Goal: Task Accomplishment & Management: Manage account settings

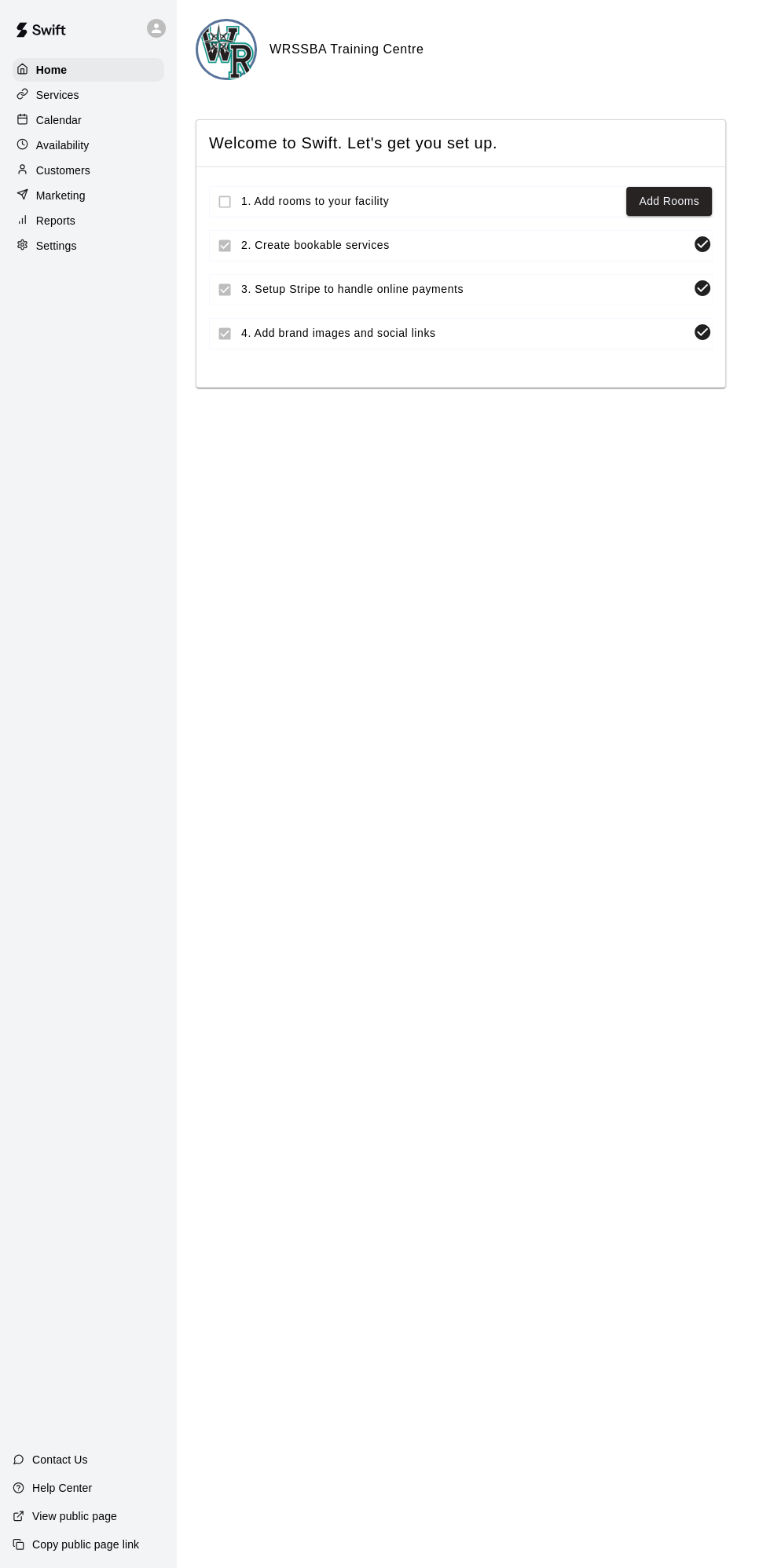
click at [64, 129] on div "Calendar" at bounding box center [88, 119] width 152 height 23
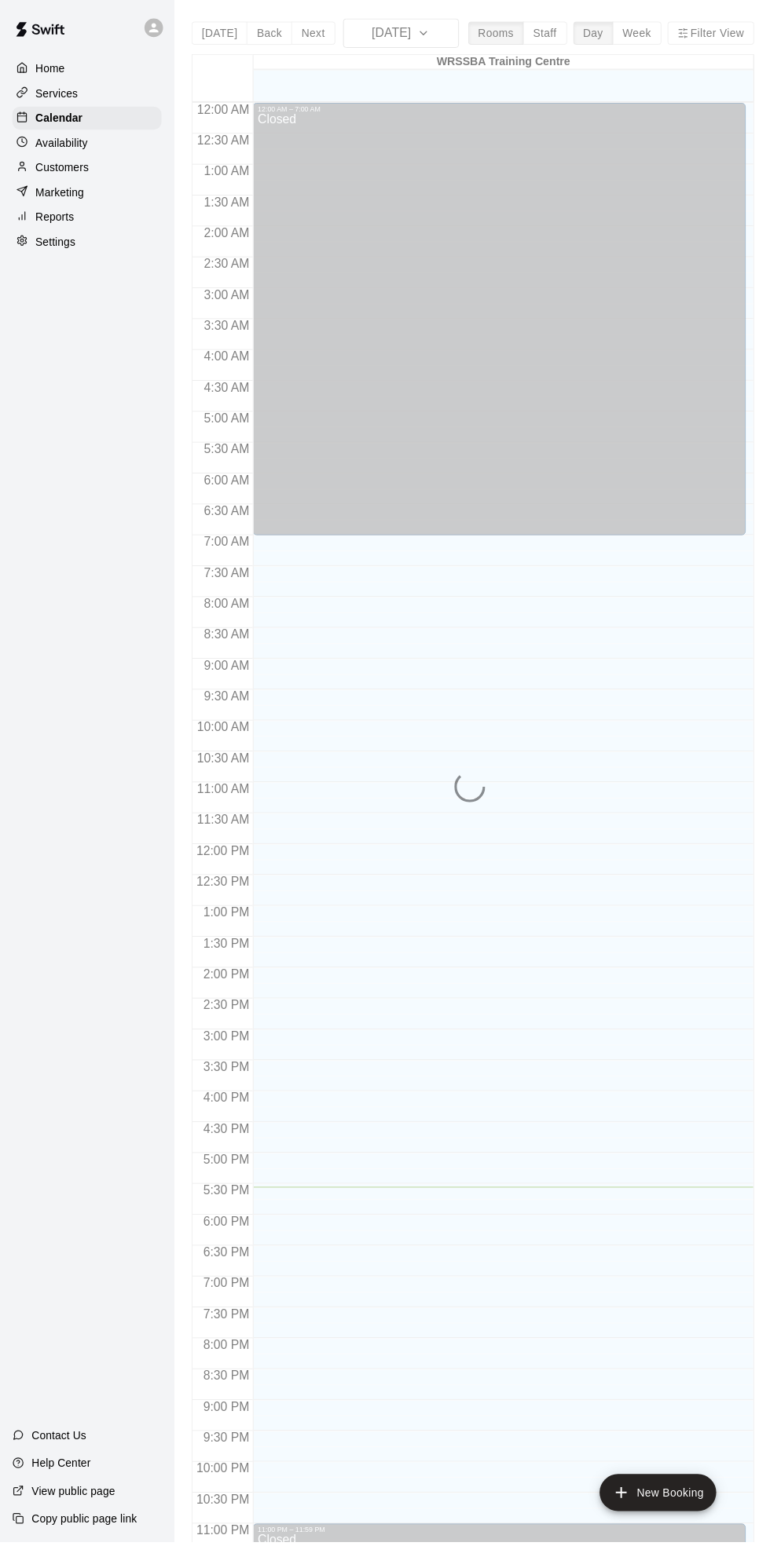
click at [328, 39] on div "[DATE] Back [DATE][DATE] Rooms Staff Day Week Filter View [GEOGRAPHIC_DATA] 19 …" at bounding box center [481, 802] width 572 height 1568
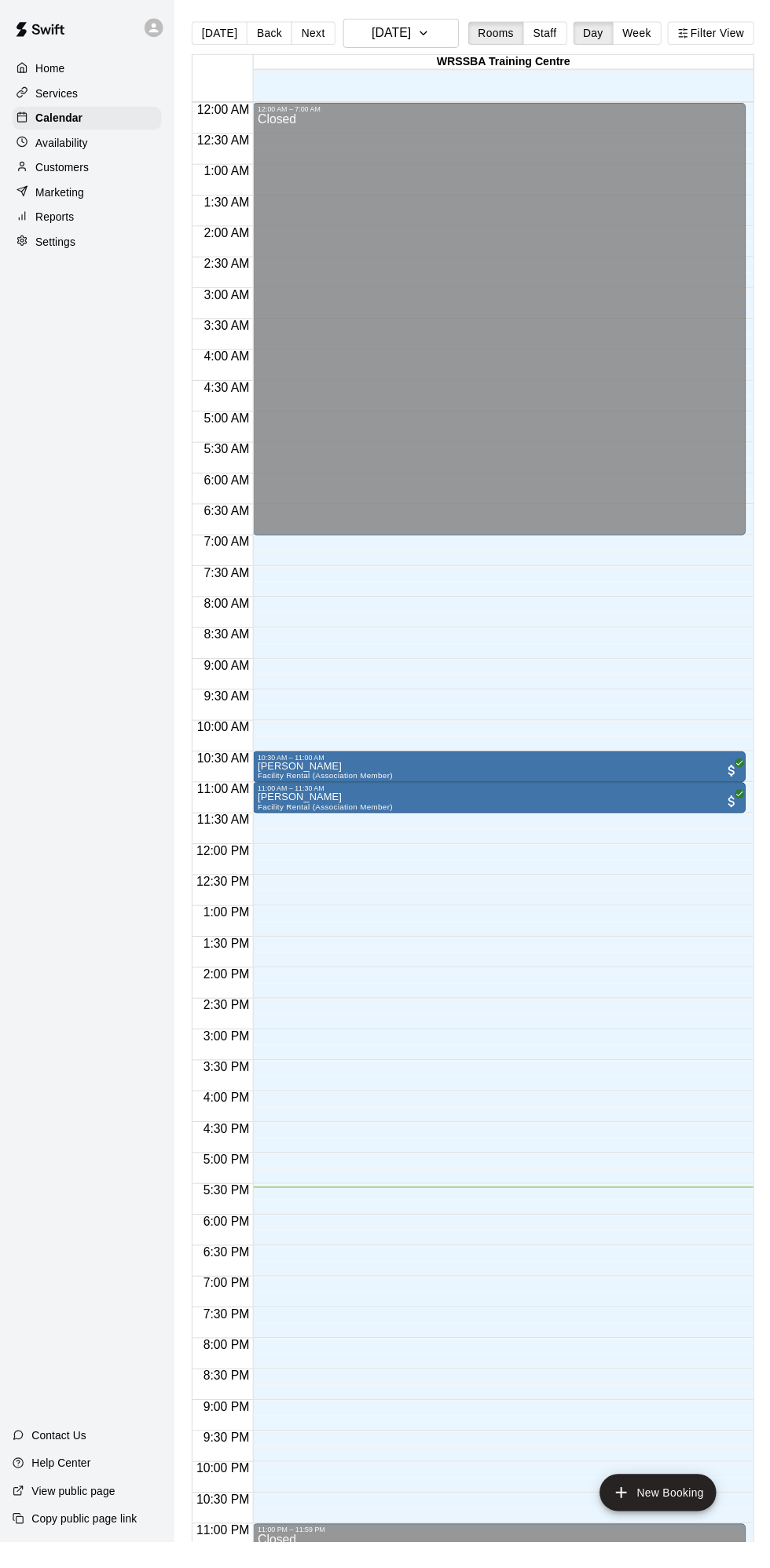
click at [264, 27] on button "Back" at bounding box center [274, 33] width 46 height 23
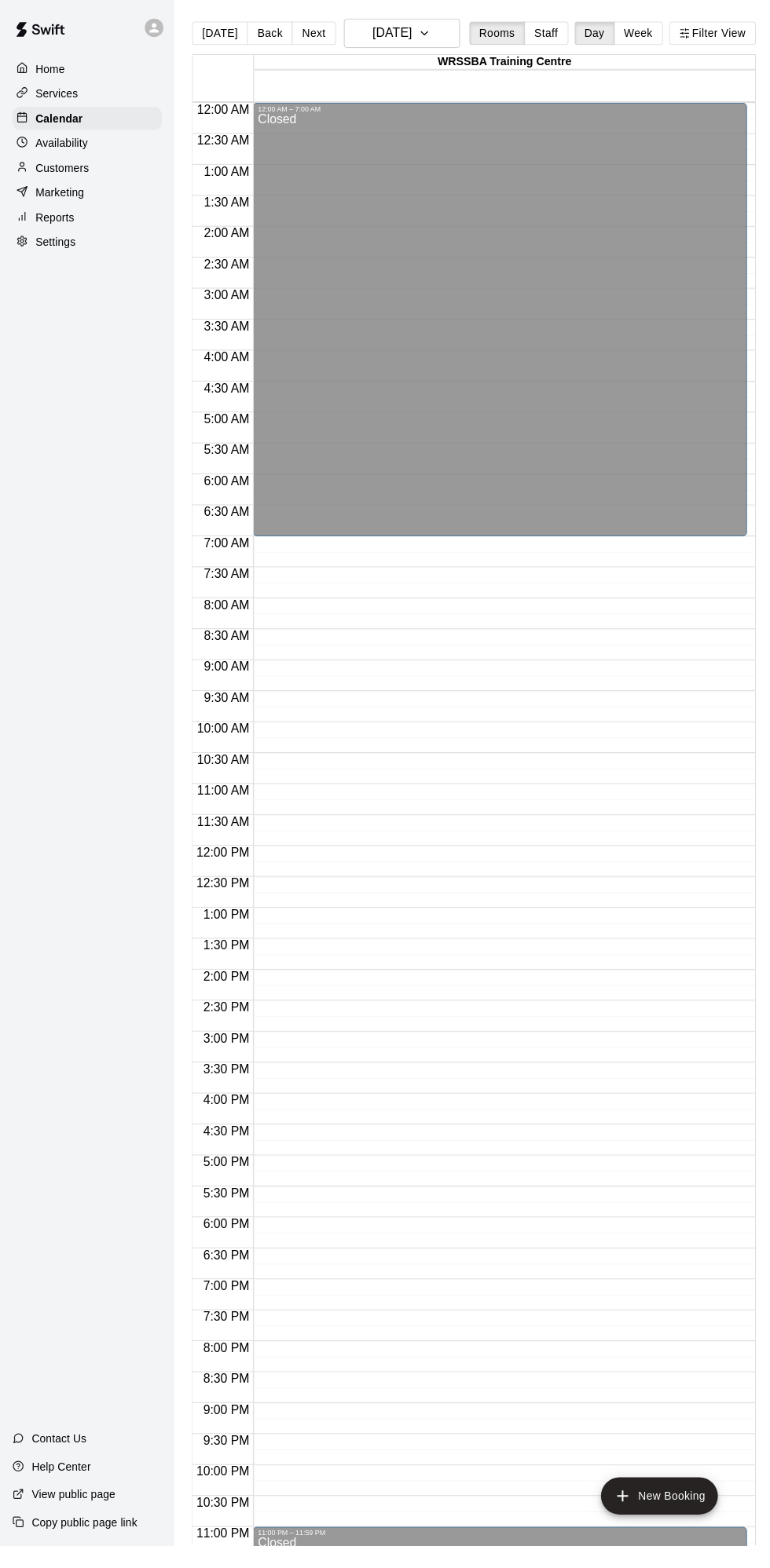
click at [312, 33] on button "Next" at bounding box center [318, 33] width 44 height 23
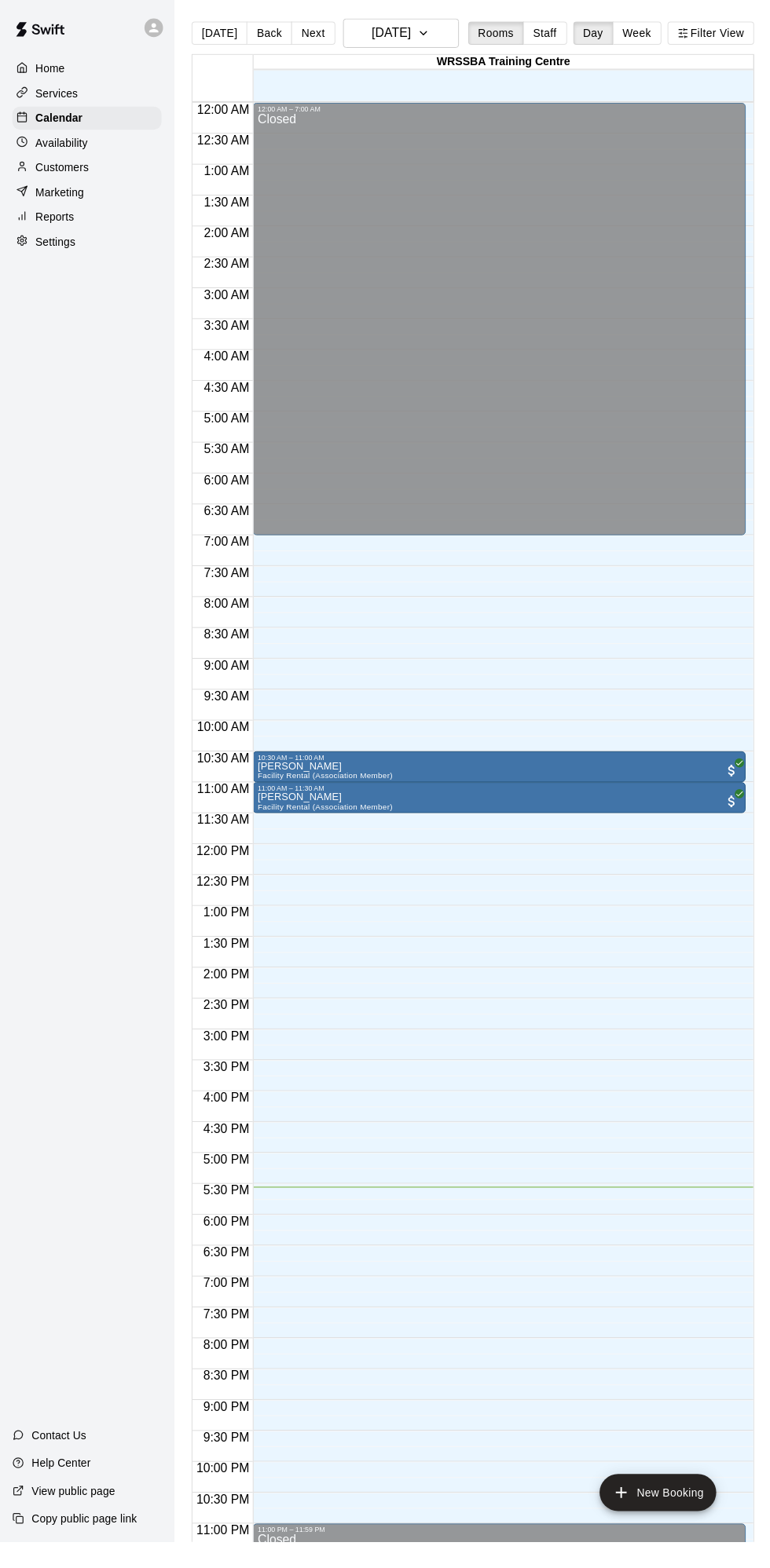
click at [324, 35] on button "Next" at bounding box center [318, 33] width 44 height 23
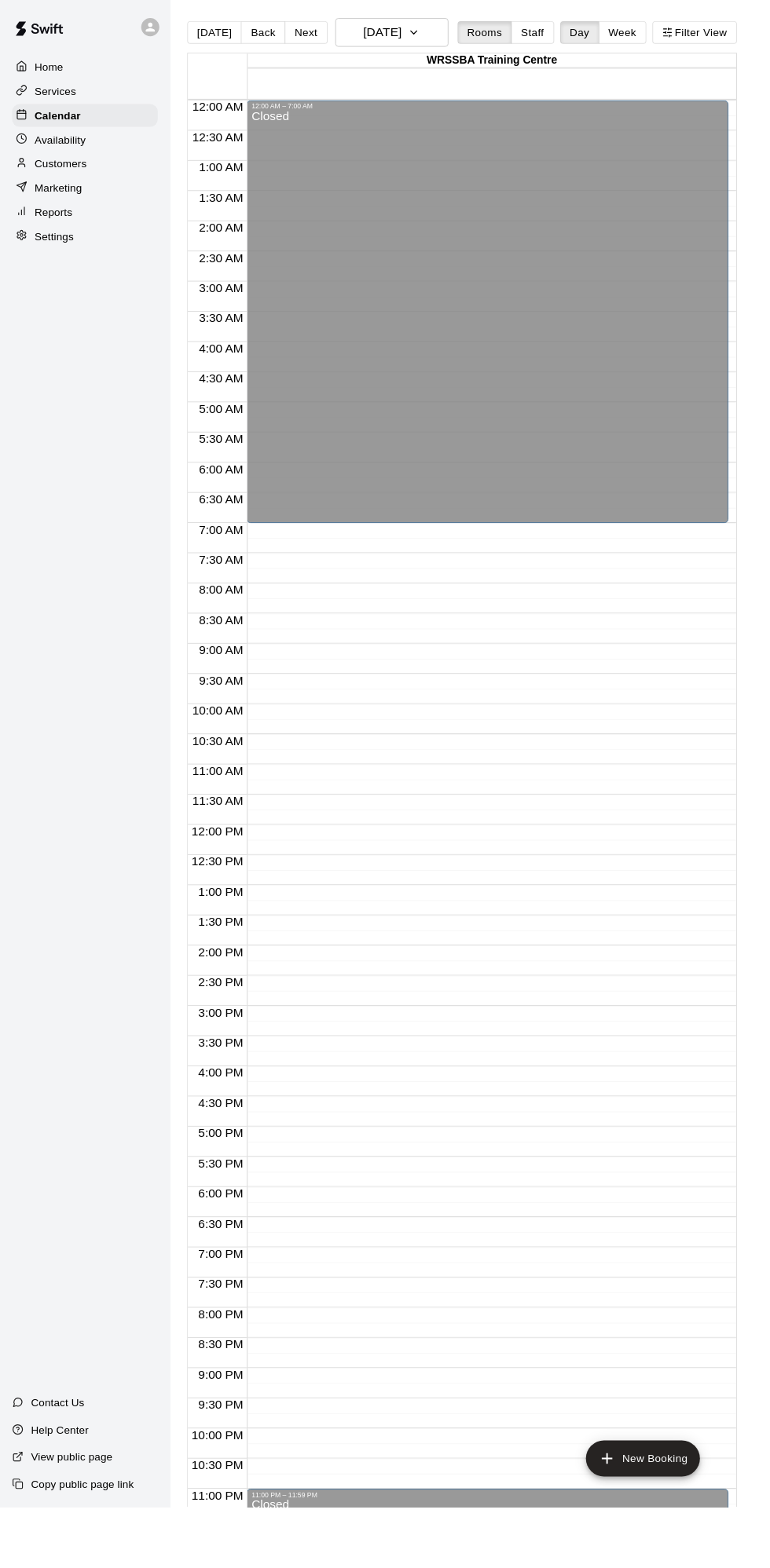
click at [312, 33] on button "Next" at bounding box center [318, 33] width 44 height 23
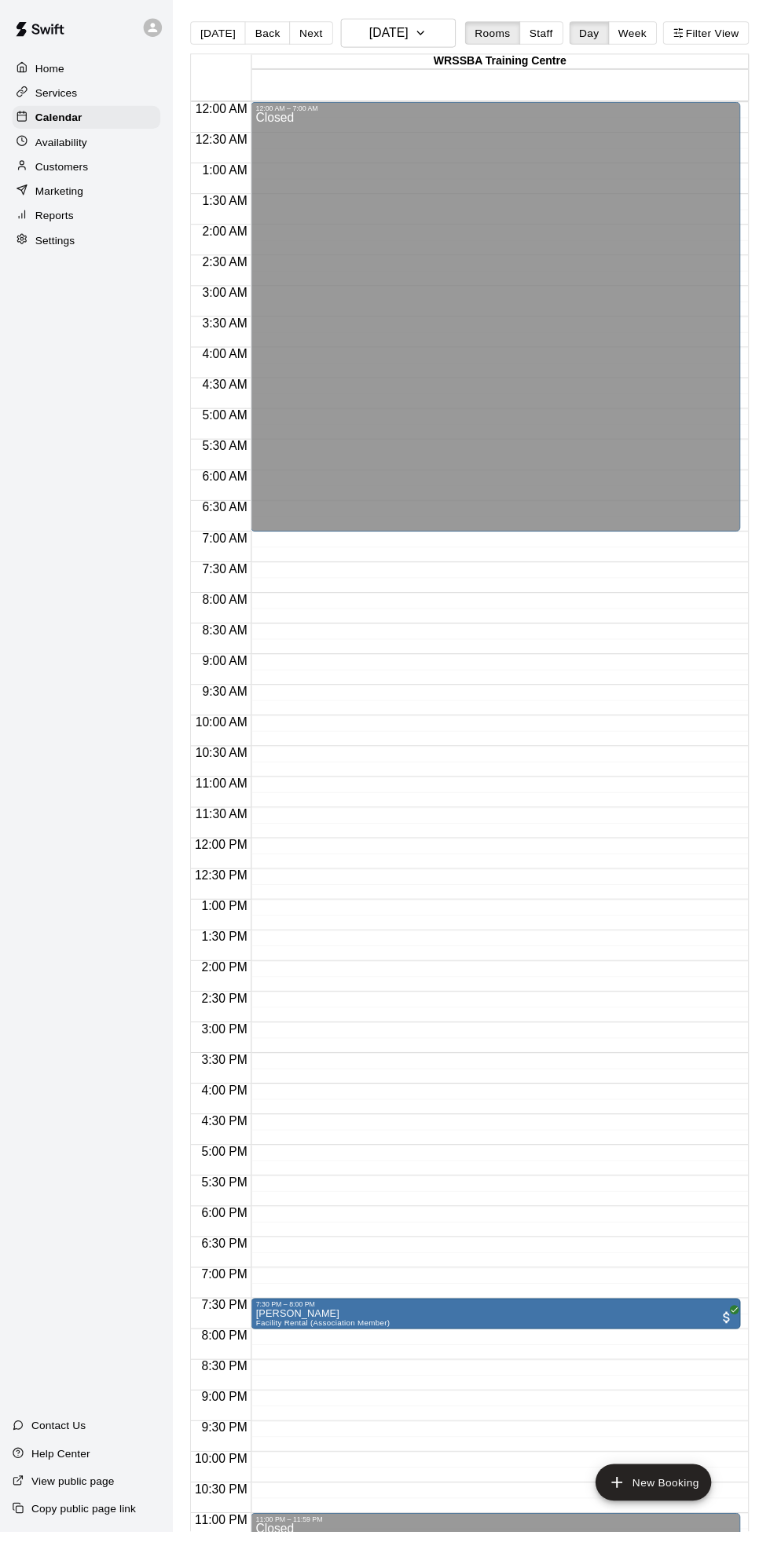
click at [312, 33] on button "Next" at bounding box center [318, 33] width 44 height 23
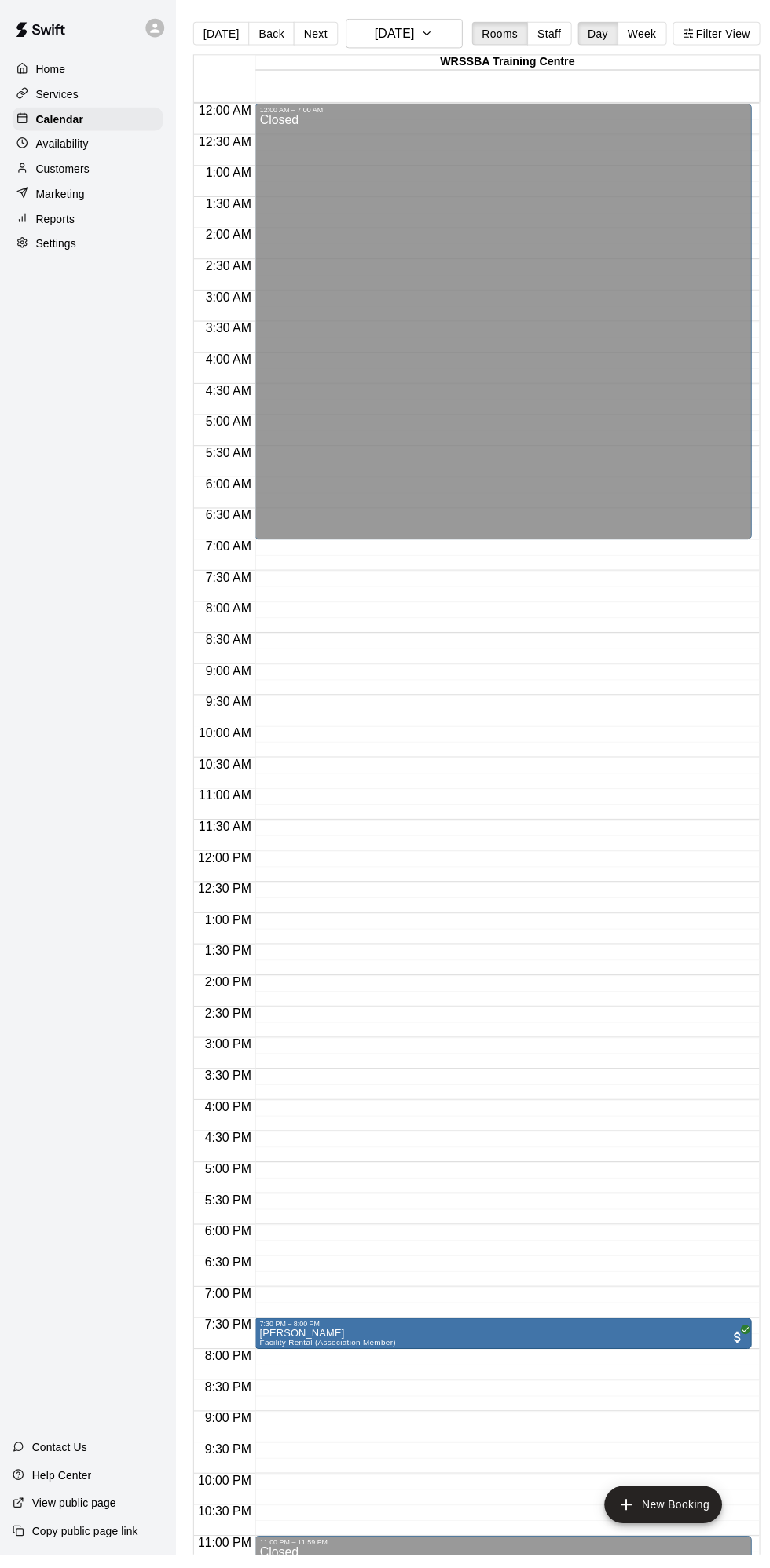
click at [319, 31] on button "Next" at bounding box center [318, 33] width 44 height 23
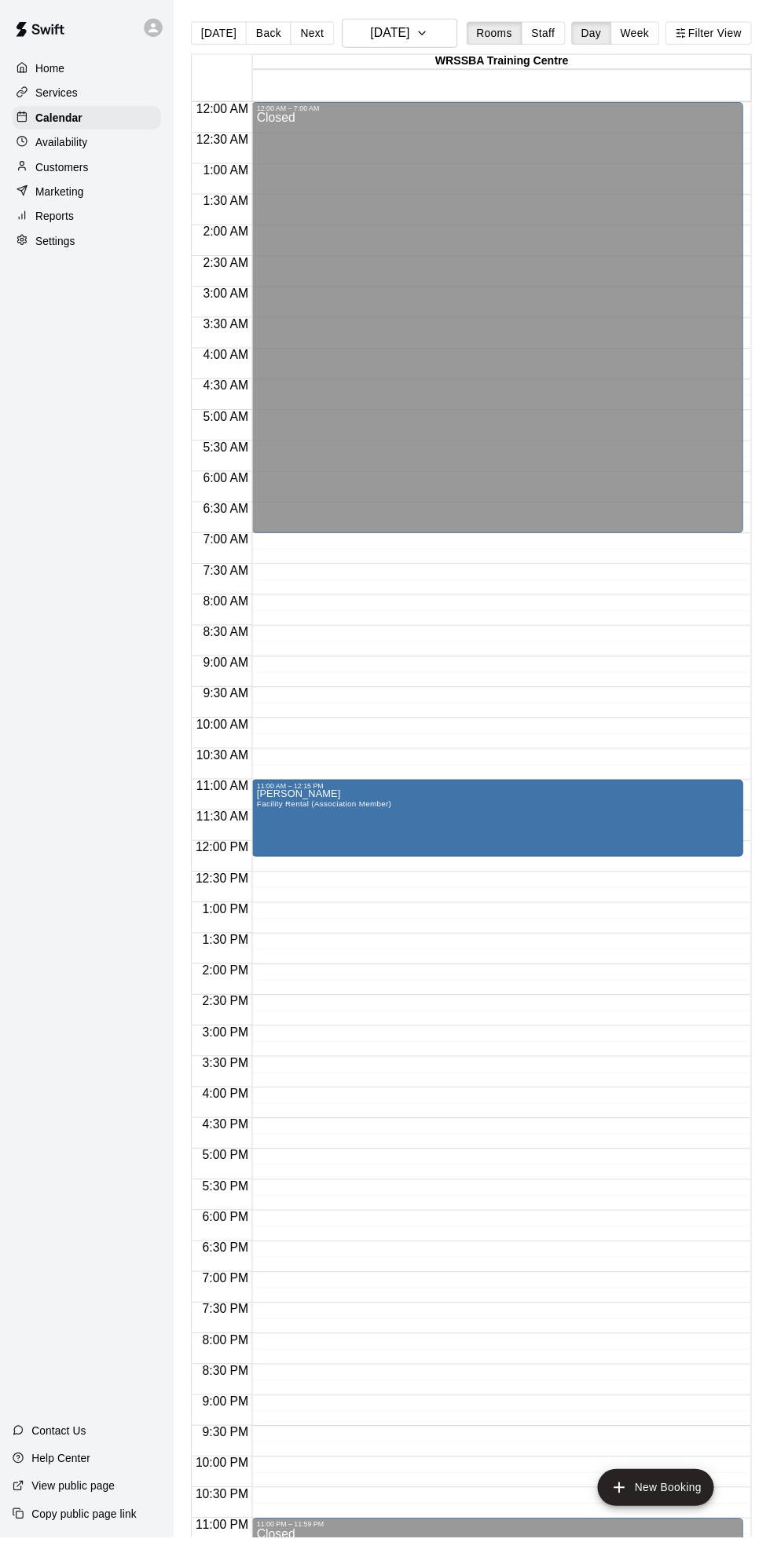
click at [522, 841] on div "[PERSON_NAME] Facility Rental (Association Member)" at bounding box center [507, 1589] width 492 height 1568
click at [292, 905] on div at bounding box center [277, 859] width 32 height 106
click at [282, 907] on button "delete" at bounding box center [277, 896] width 32 height 32
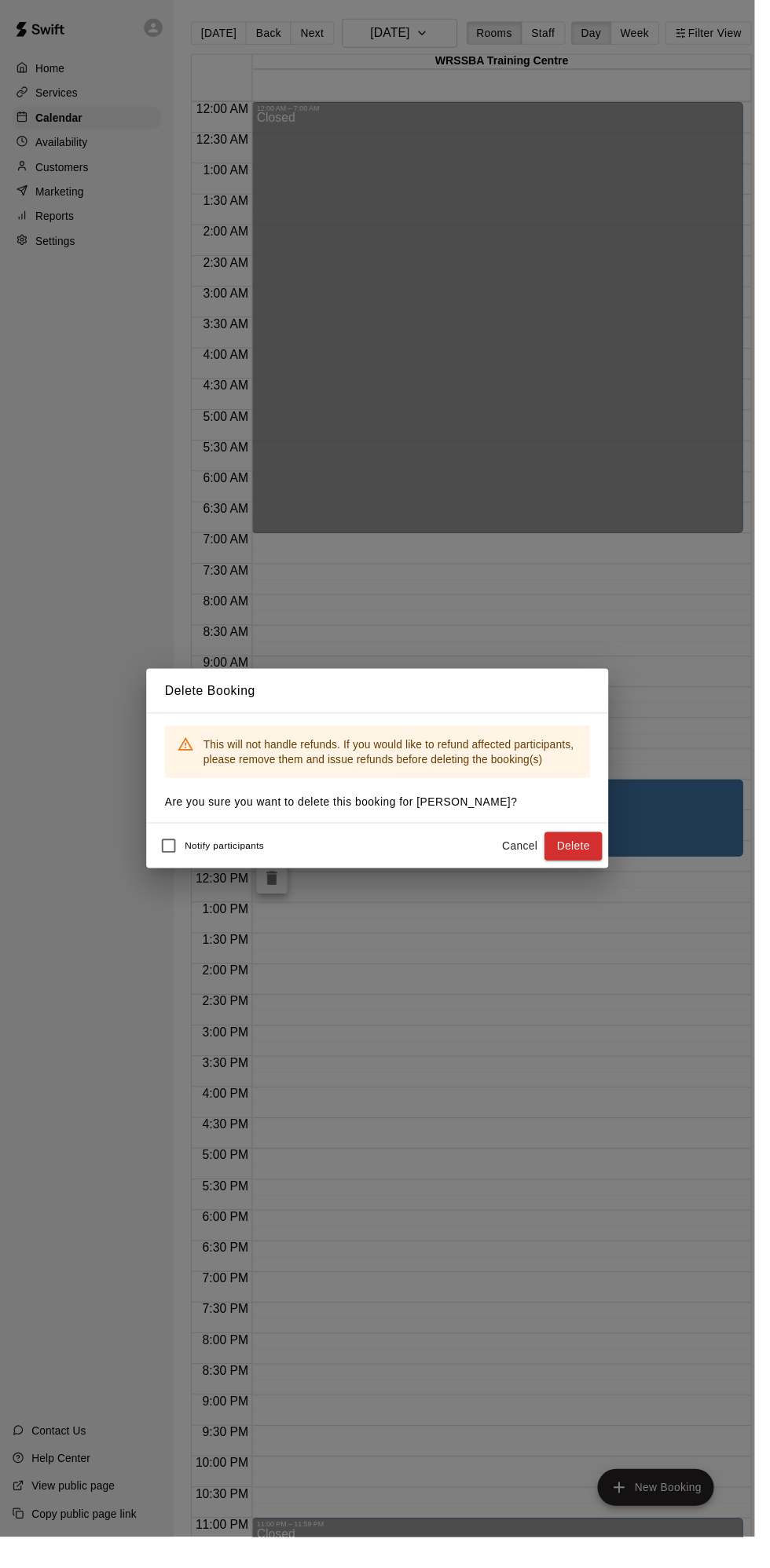
click at [595, 878] on button "Delete" at bounding box center [585, 863] width 59 height 29
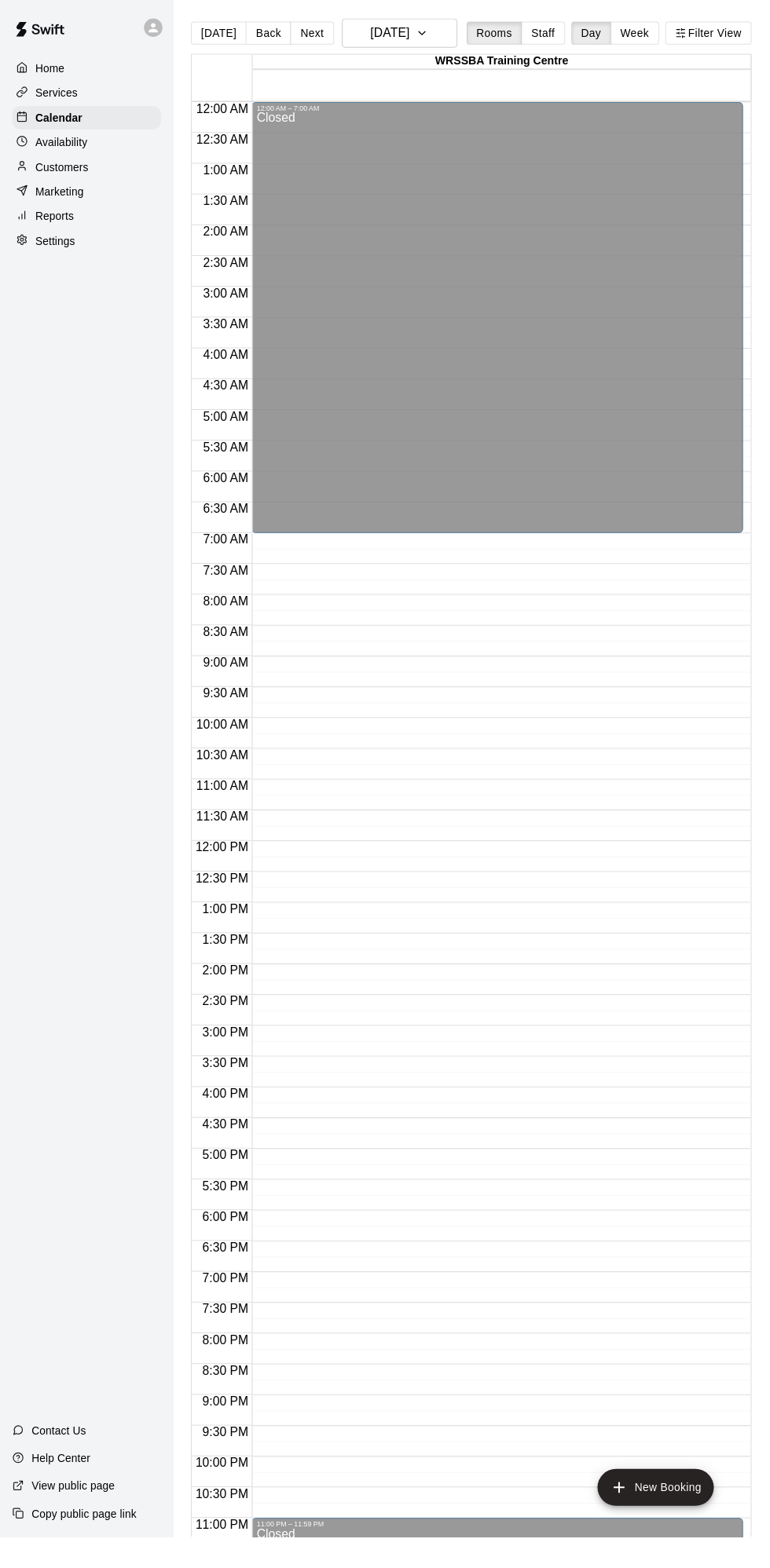
click at [312, 33] on button "Next" at bounding box center [318, 33] width 44 height 23
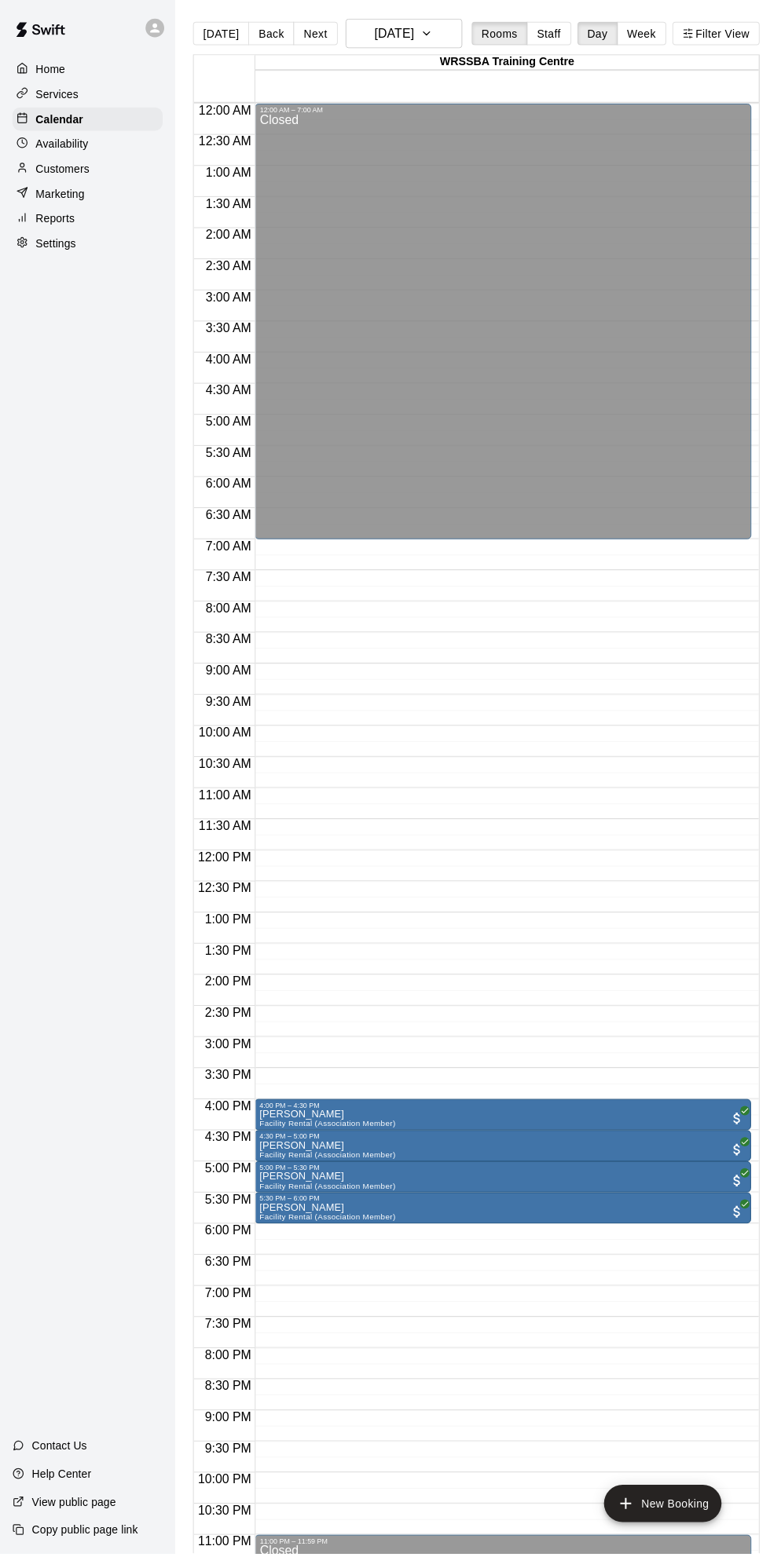
click at [322, 35] on button "Next" at bounding box center [318, 33] width 44 height 23
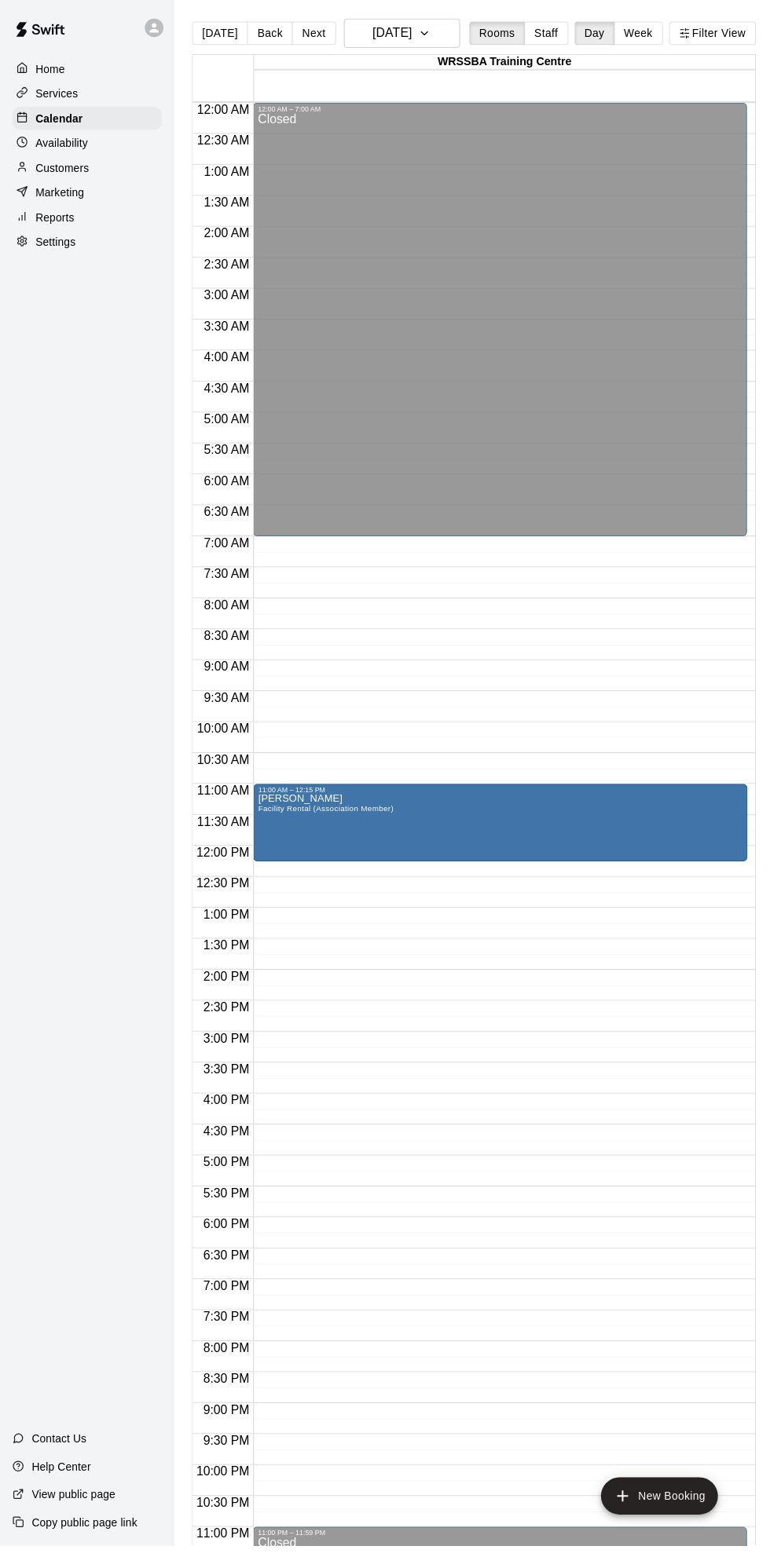
click at [486, 801] on div "11:00 AM – 12:15 PM" at bounding box center [507, 802] width 492 height 8
click at [277, 888] on icon "delete" at bounding box center [277, 888] width 11 height 14
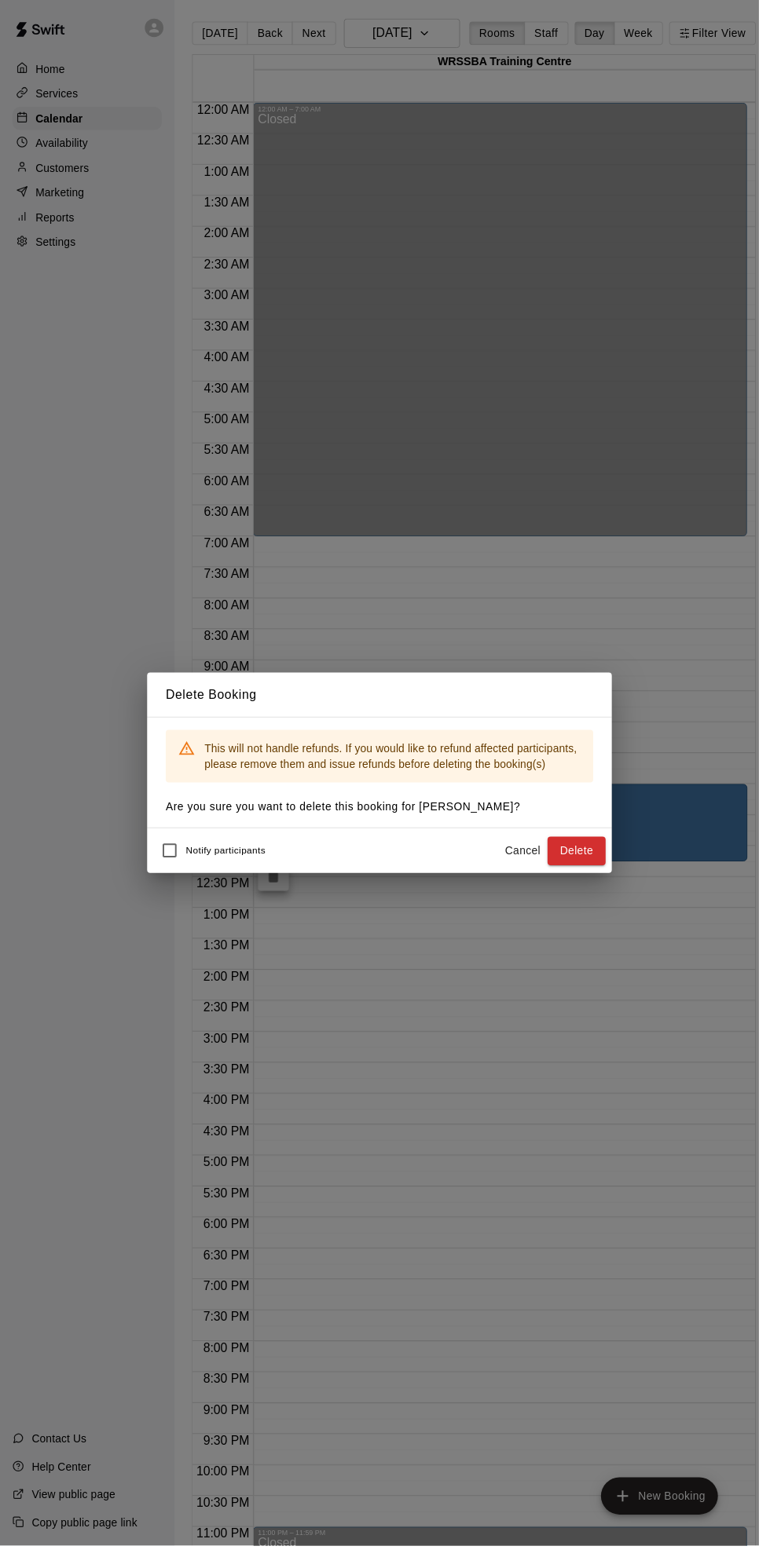
click at [614, 861] on button "Delete" at bounding box center [585, 863] width 59 height 29
